Goal: Find contact information: Find contact information

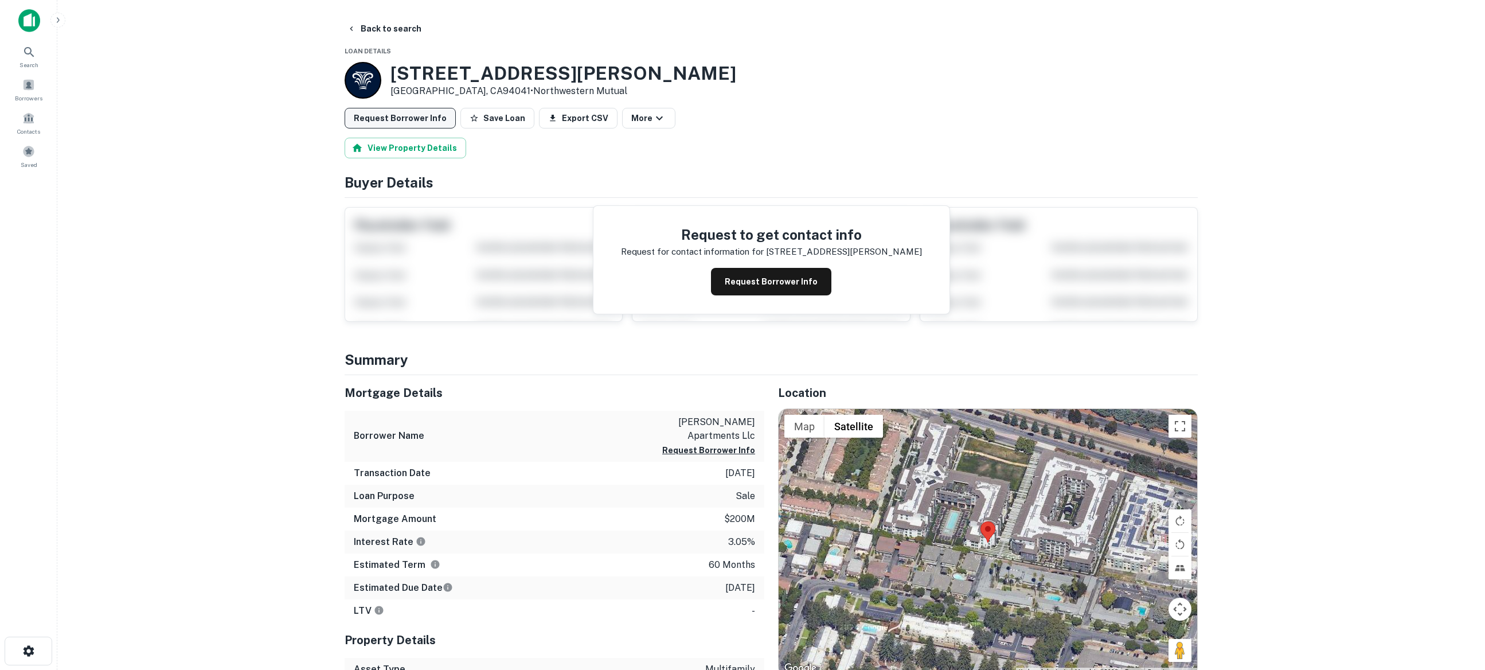
click at [427, 118] on button "Request Borrower Info" at bounding box center [400, 118] width 111 height 21
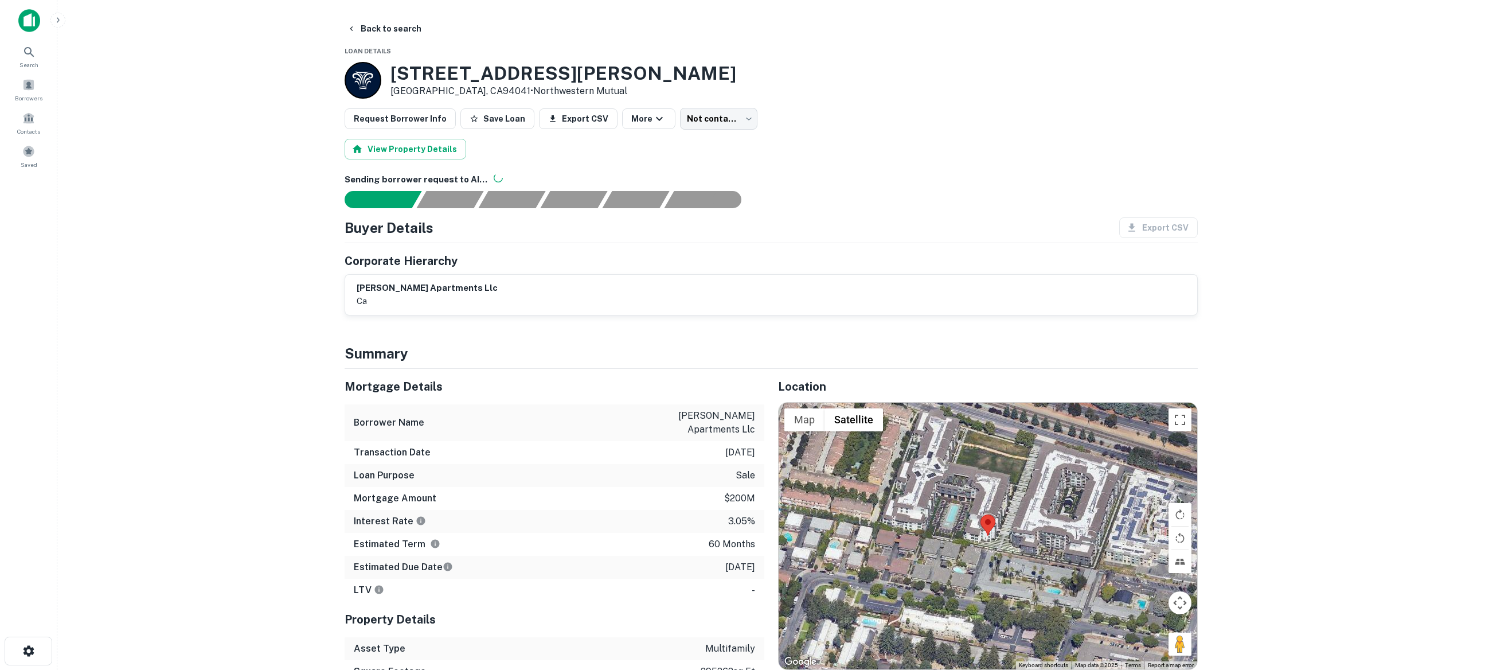
click at [650, 253] on div "Corporate Hierarchy" at bounding box center [771, 260] width 853 height 17
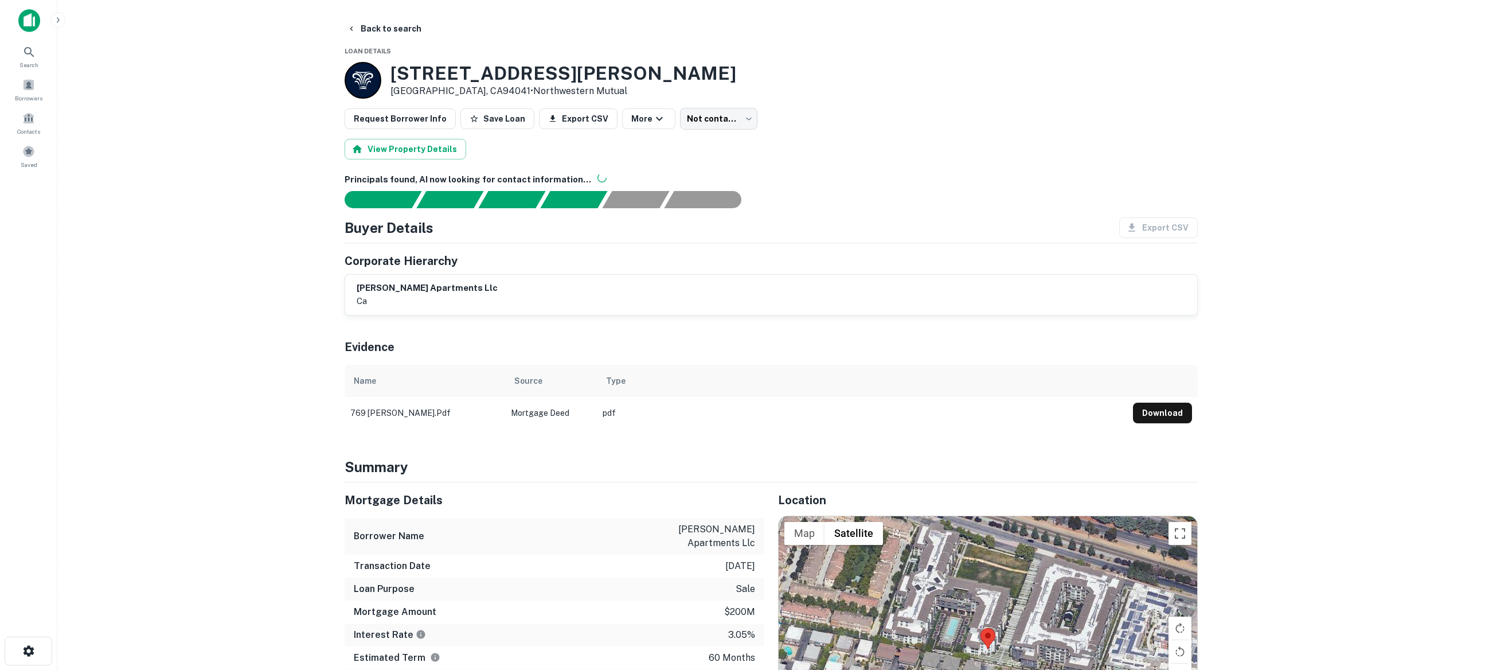
click at [398, 292] on h6 "[PERSON_NAME] apartments llc" at bounding box center [427, 287] width 141 height 13
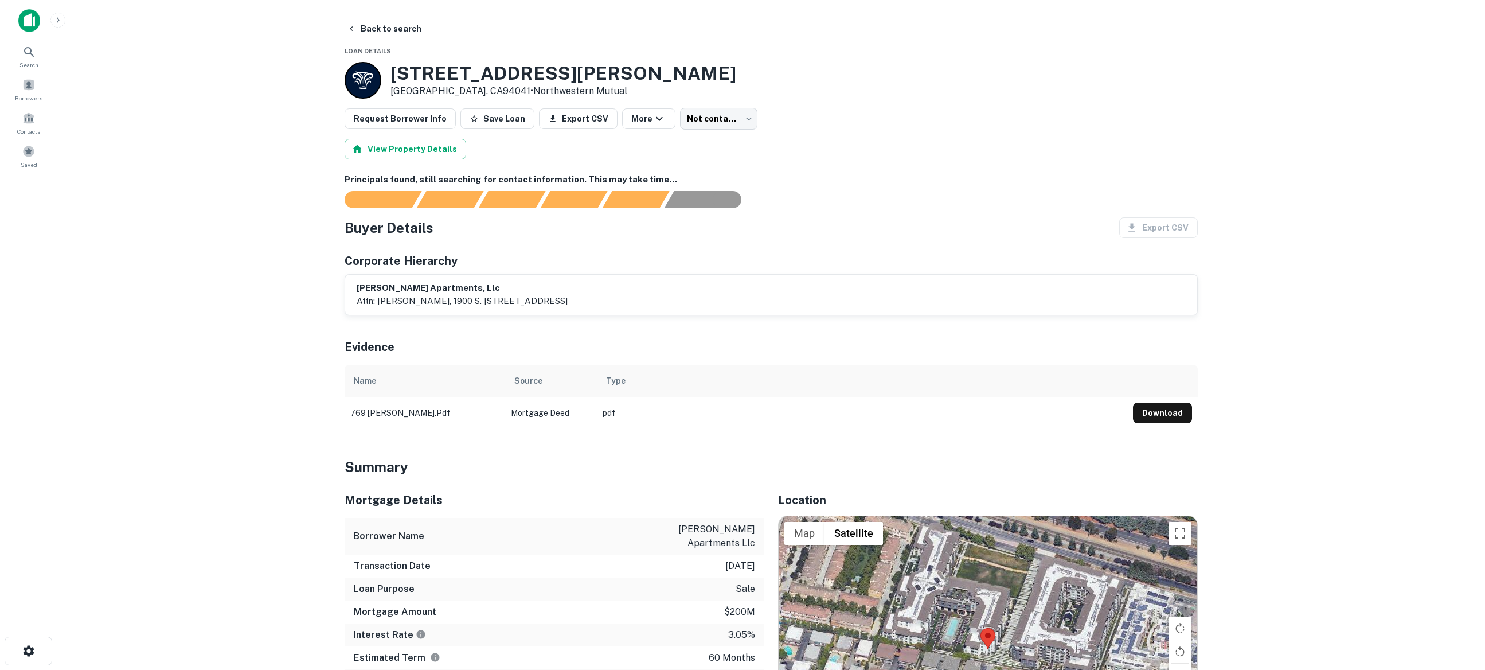
scroll to position [2, 0]
drag, startPoint x: 527, startPoint y: 218, endPoint x: 416, endPoint y: 205, distance: 112.6
click at [518, 217] on div "Buyer Details Export CSV" at bounding box center [771, 226] width 853 height 21
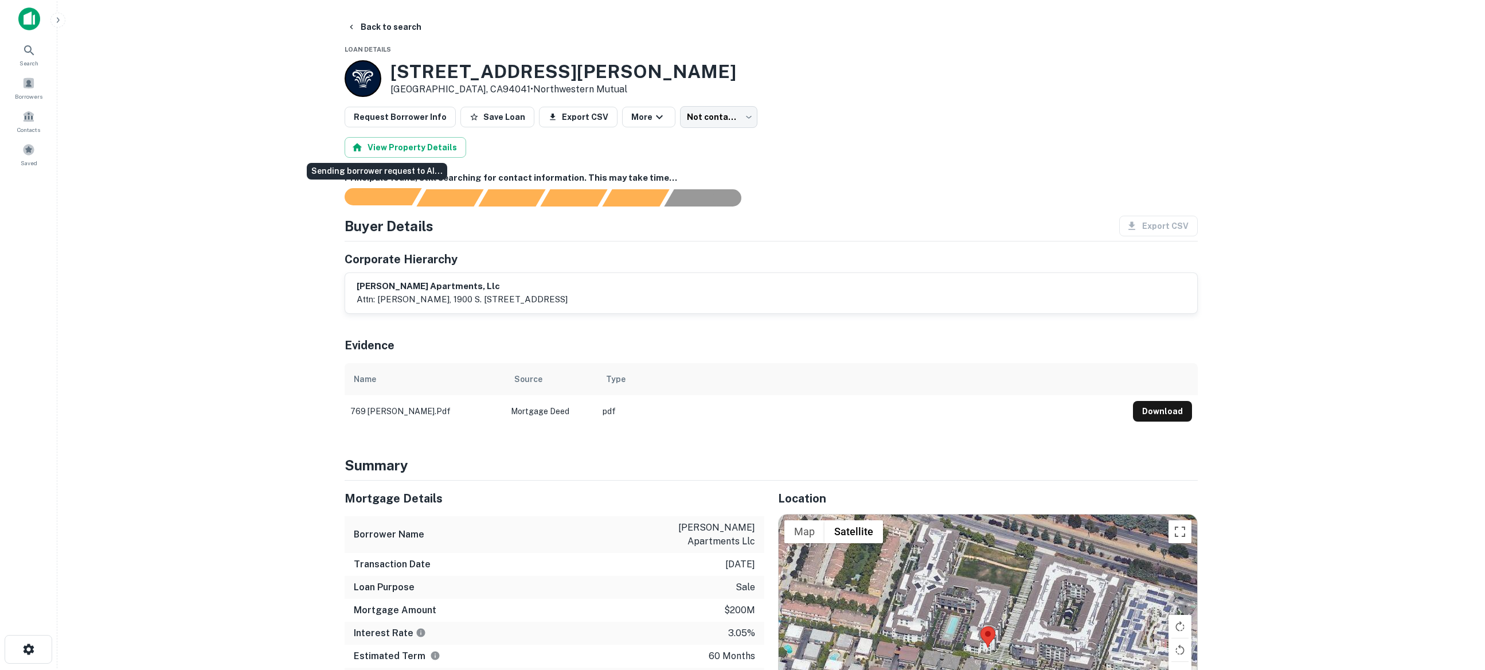
click at [416, 205] on div "Sending borrower request to AI..." at bounding box center [374, 196] width 86 height 17
click at [441, 200] on div "Your request is received and processing..." at bounding box center [450, 196] width 67 height 17
click at [412, 113] on button "Request Borrower Info" at bounding box center [400, 117] width 111 height 21
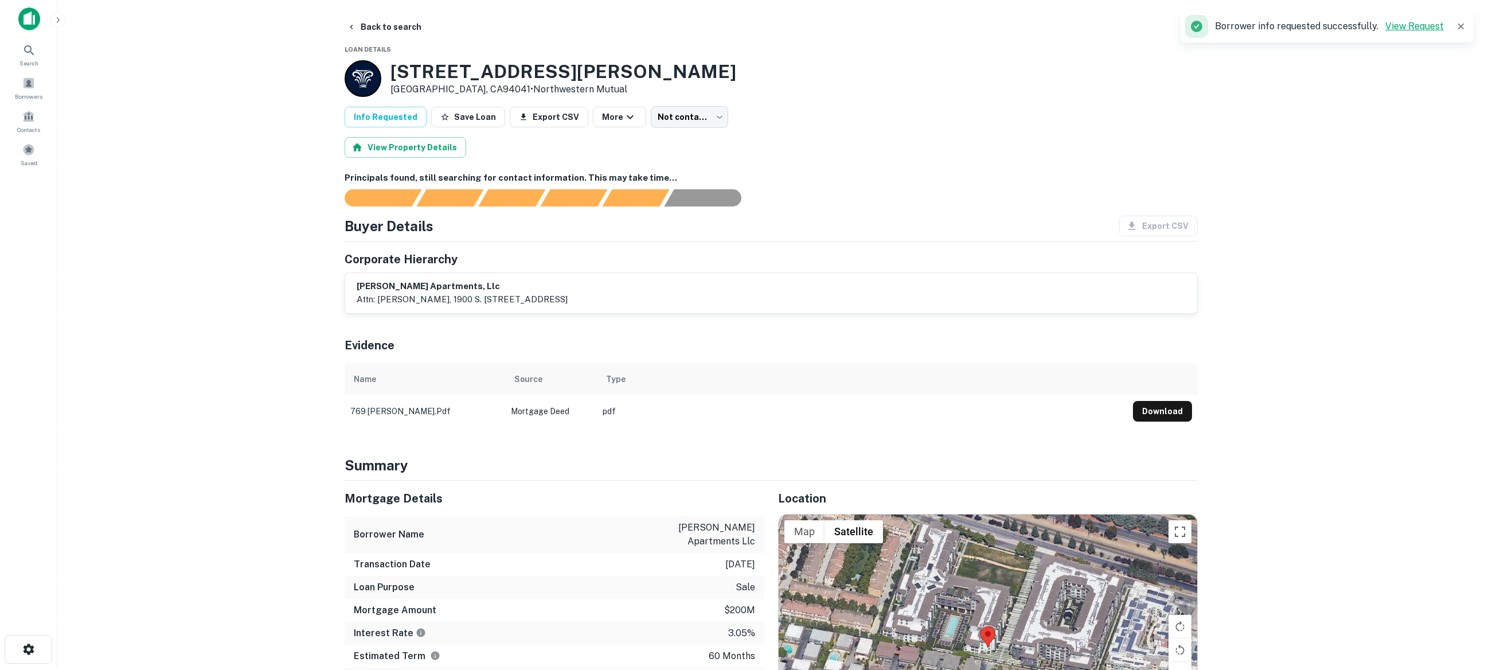
click at [1430, 28] on link "View Request" at bounding box center [1414, 26] width 58 height 11
click at [382, 28] on button "Back to search" at bounding box center [384, 27] width 84 height 21
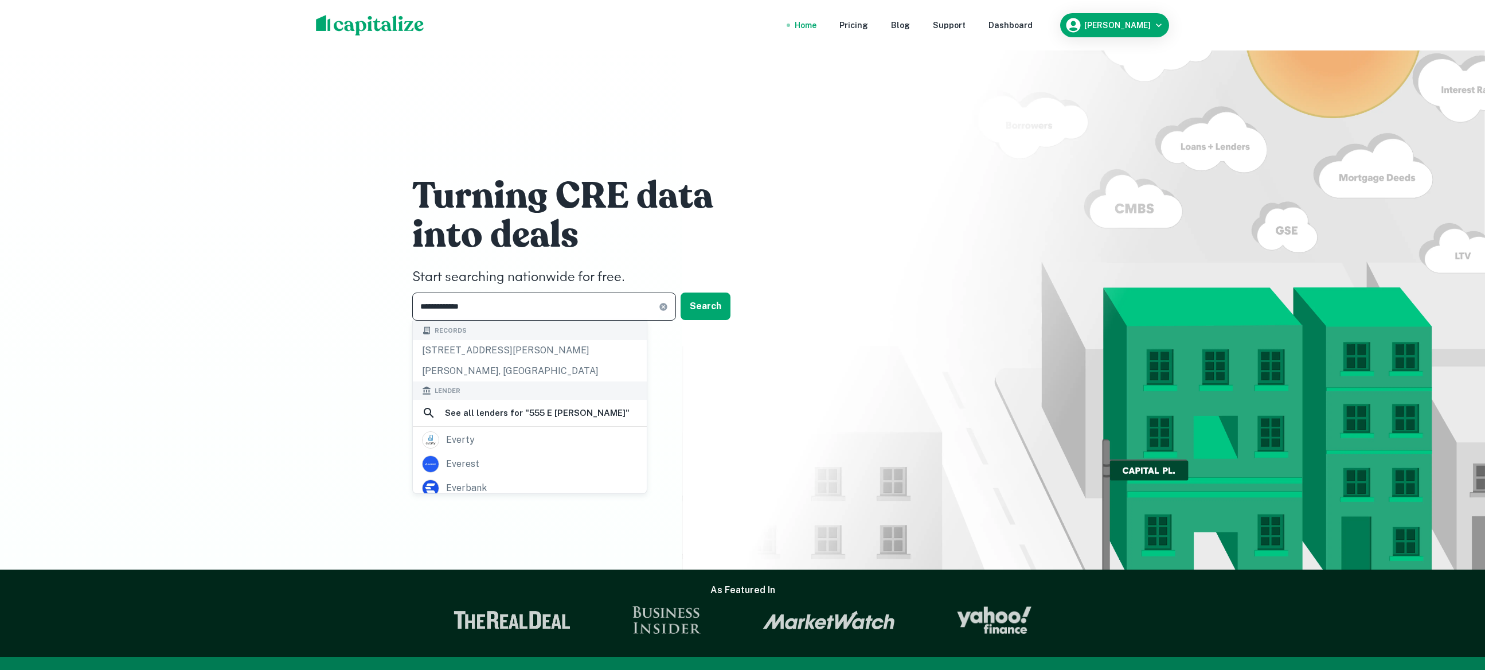
click at [588, 293] on input "**********" at bounding box center [535, 306] width 247 height 28
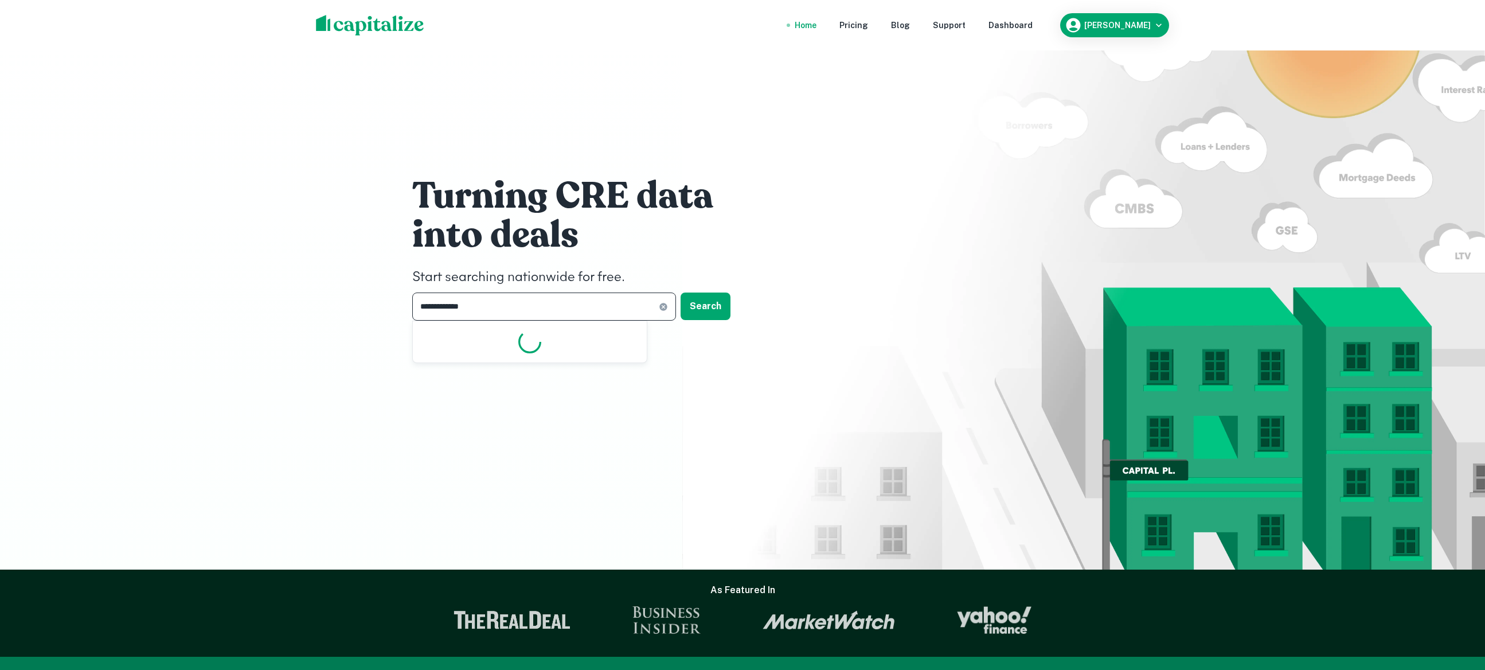
click at [588, 293] on input "**********" at bounding box center [535, 306] width 247 height 28
type input "**********"
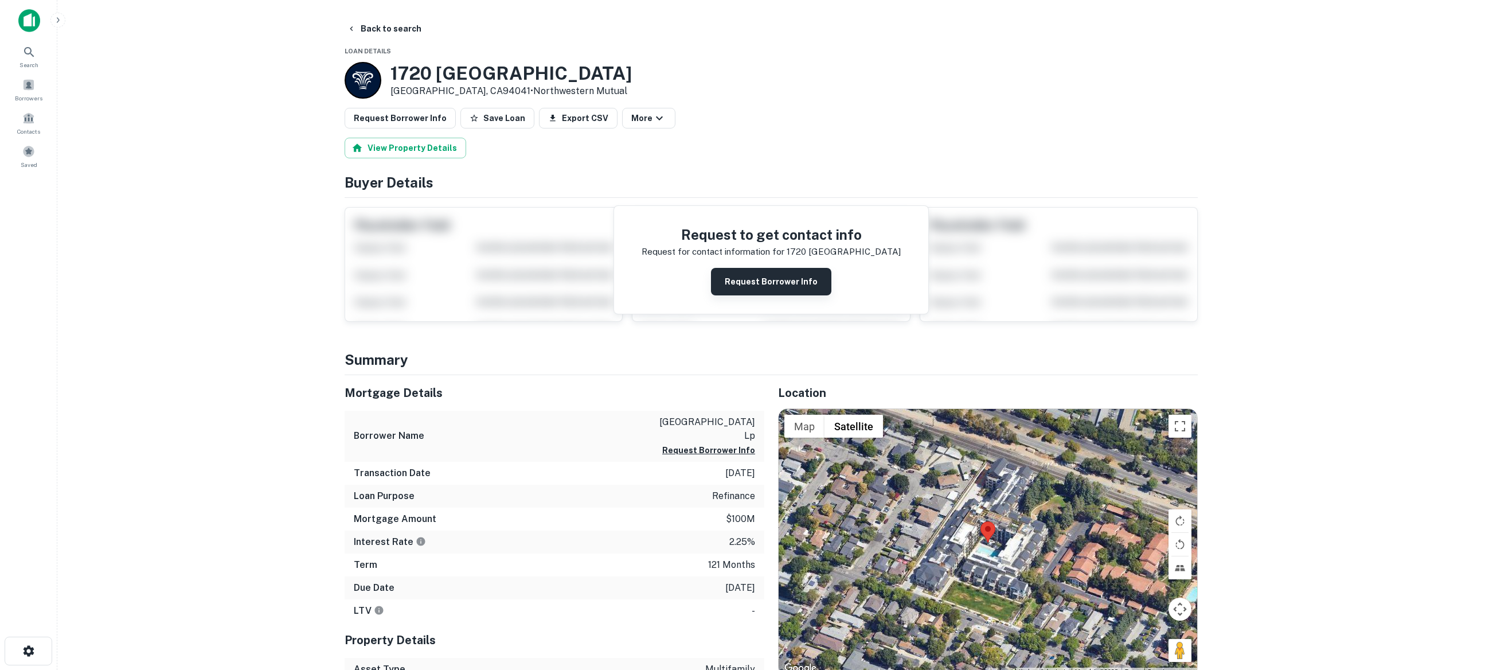
click at [788, 291] on button "Request Borrower Info" at bounding box center [771, 282] width 120 height 28
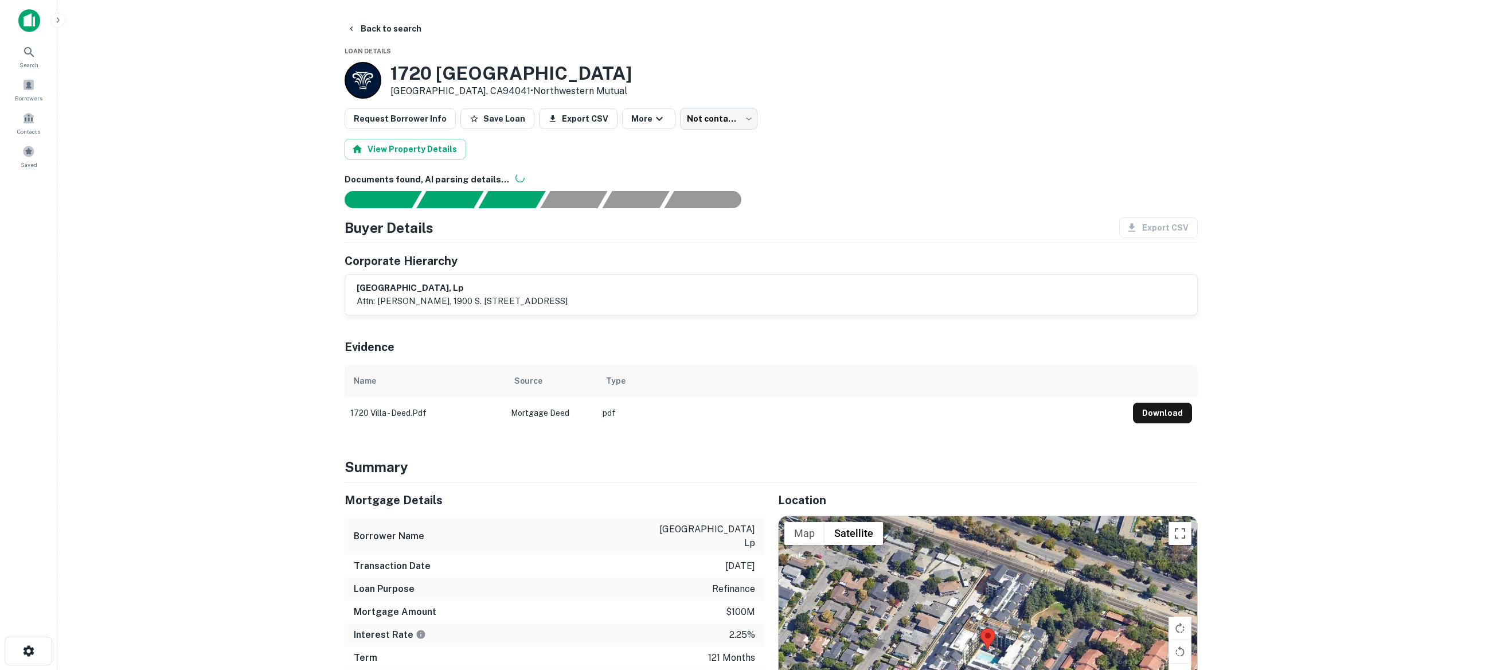
click at [682, 417] on td "pdf" at bounding box center [862, 413] width 530 height 32
click at [1157, 406] on button "Download" at bounding box center [1162, 412] width 59 height 21
drag, startPoint x: 412, startPoint y: 282, endPoint x: 408, endPoint y: 255, distance: 27.7
click at [412, 280] on div "[GEOGRAPHIC_DATA], lp attn: [PERSON_NAME], 1900 s. [STREET_ADDRESS]" at bounding box center [771, 295] width 852 height 40
click at [734, 180] on div "AI fulfillment process complete." at bounding box center [713, 173] width 136 height 17
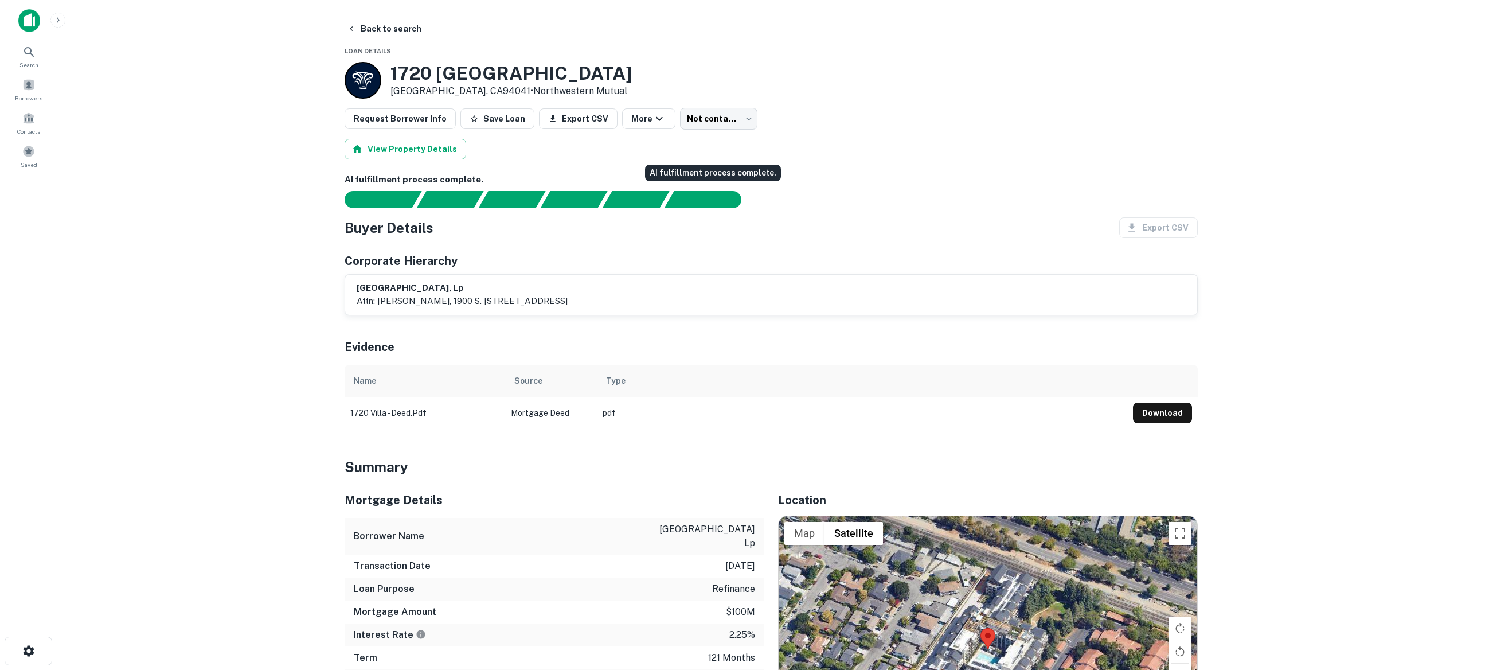
click at [685, 165] on div "AI fulfillment process complete." at bounding box center [713, 173] width 136 height 17
click at [419, 150] on button "View Property Details" at bounding box center [406, 149] width 122 height 21
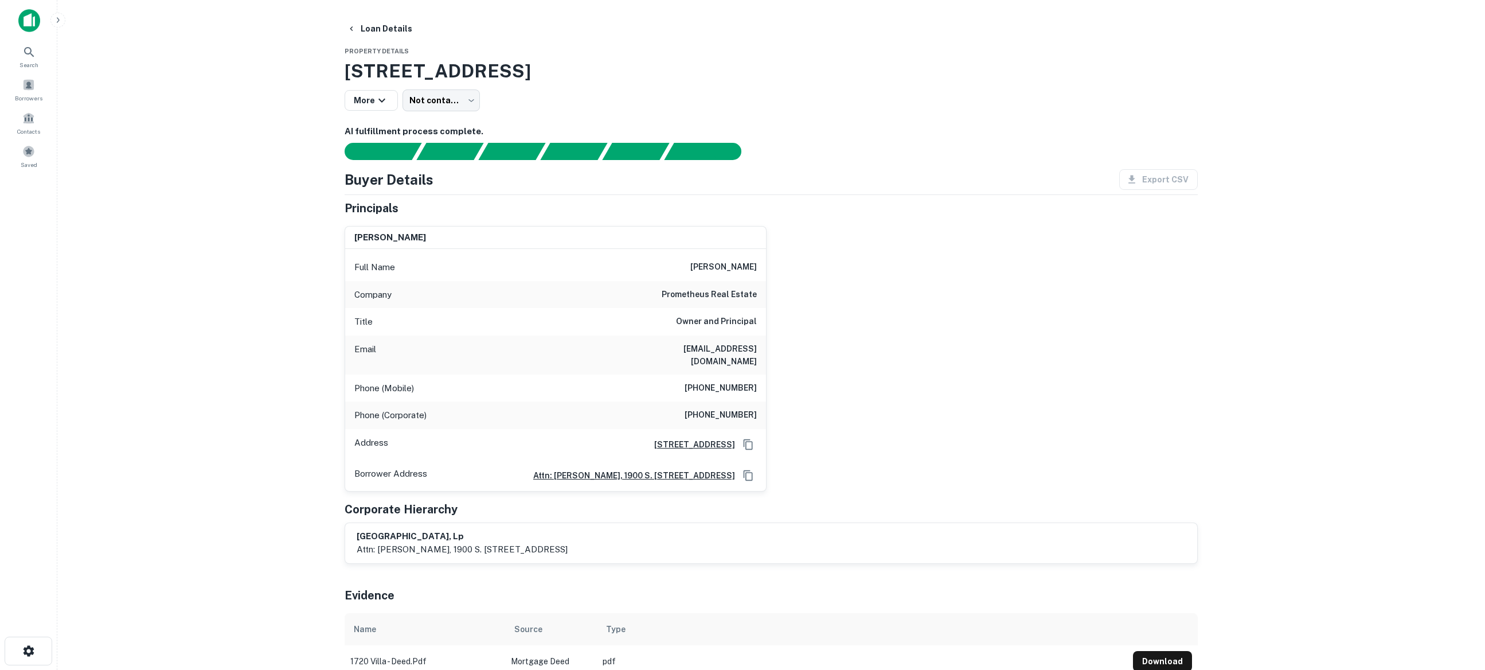
drag, startPoint x: 698, startPoint y: 264, endPoint x: 728, endPoint y: 267, distance: 30.5
click at [765, 267] on div "Full Name [PERSON_NAME]" at bounding box center [555, 267] width 421 height 28
click at [676, 345] on h6 "[EMAIL_ADDRESS][DOMAIN_NAME]" at bounding box center [688, 354] width 138 height 25
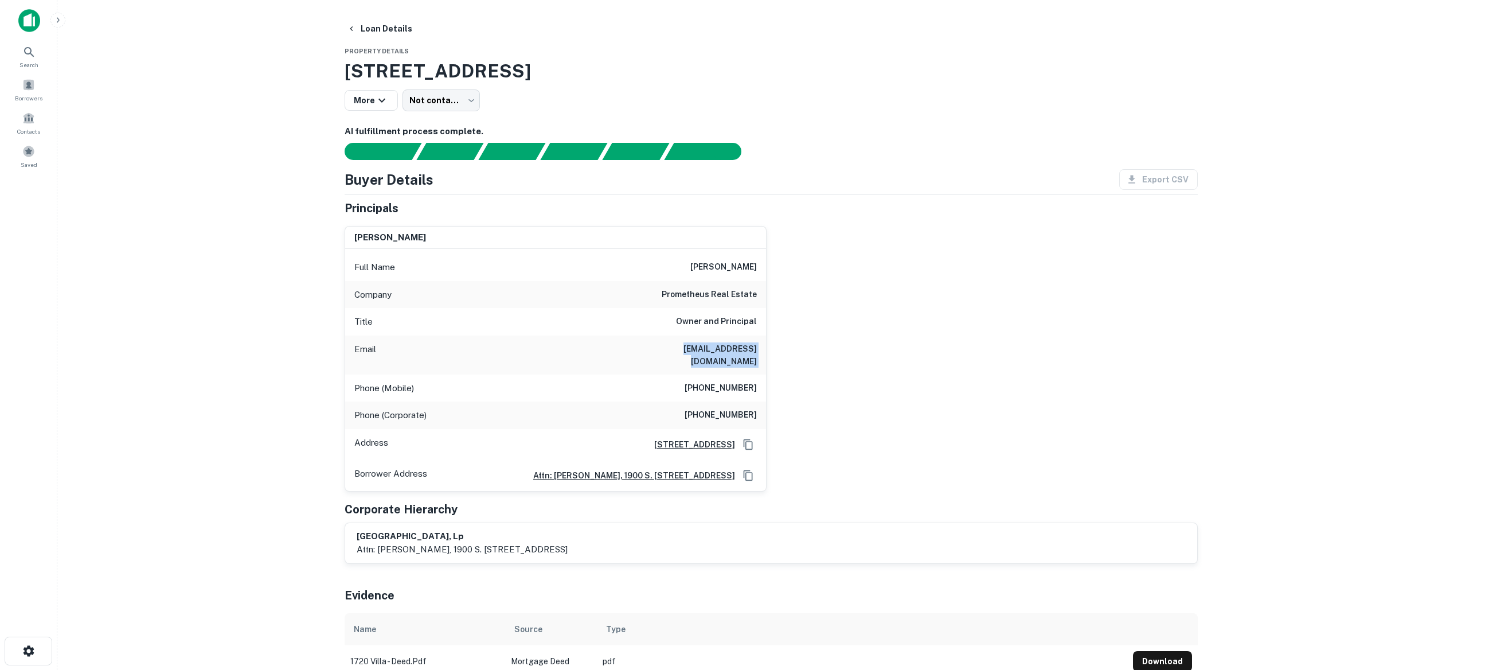
click at [676, 345] on h6 "[EMAIL_ADDRESS][DOMAIN_NAME]" at bounding box center [688, 354] width 138 height 25
copy h6 "[EMAIL_ADDRESS][DOMAIN_NAME]"
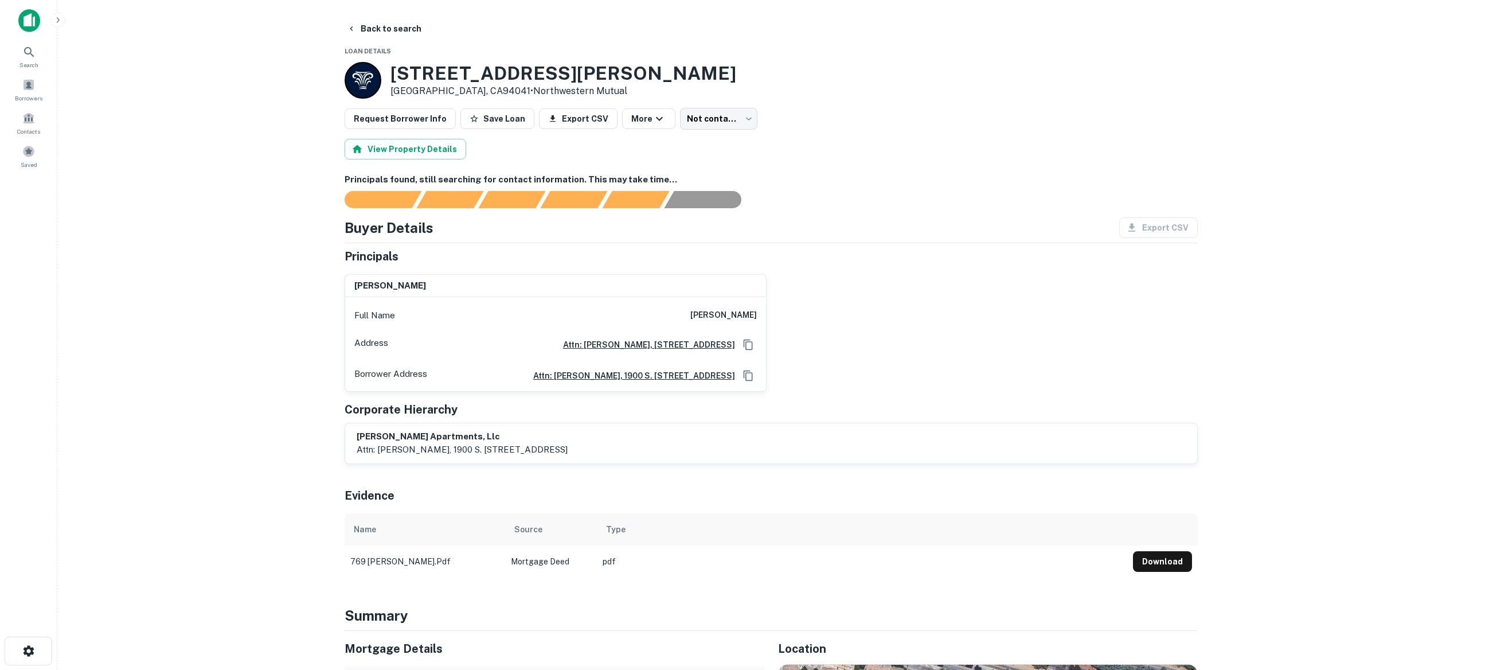
drag, startPoint x: 723, startPoint y: 312, endPoint x: 699, endPoint y: 305, distance: 25.0
click at [722, 312] on h6 "kevin wilkinson" at bounding box center [723, 315] width 67 height 14
click at [379, 30] on button "Back to search" at bounding box center [384, 28] width 84 height 21
